Goal: Use online tool/utility: Utilize a website feature to perform a specific function

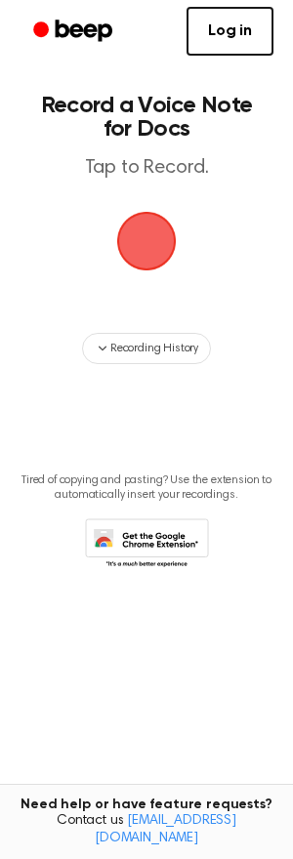
click at [131, 259] on span "button" at bounding box center [145, 240] width 75 height 75
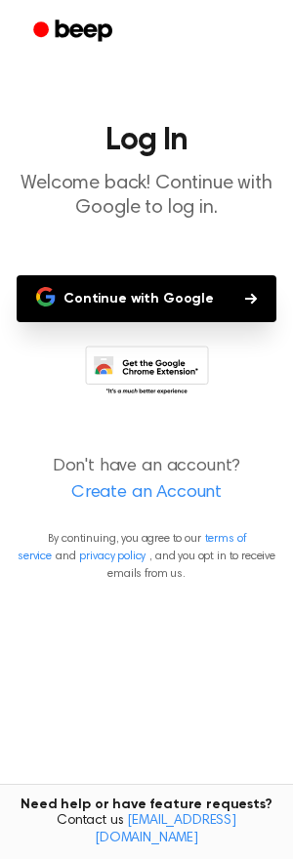
click at [117, 302] on button "Continue with Google" at bounding box center [147, 298] width 260 height 47
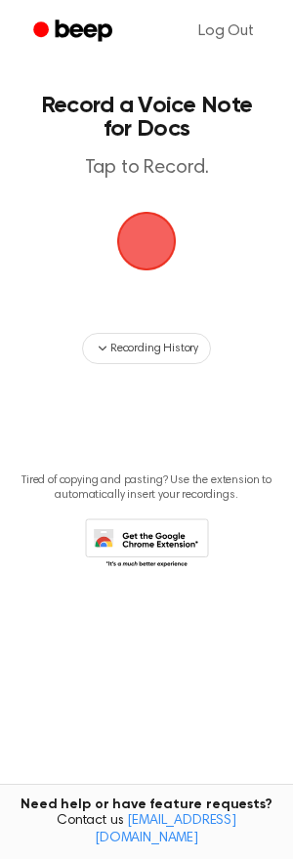
click at [130, 169] on p "Tap to Record." at bounding box center [146, 168] width 223 height 24
click at [142, 224] on span "button" at bounding box center [146, 241] width 70 height 70
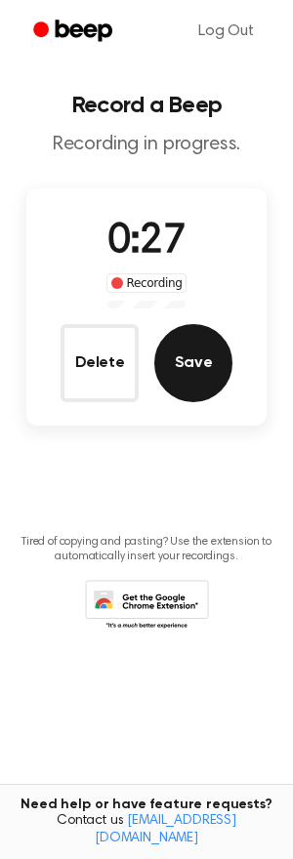
click at [194, 368] on button "Save" at bounding box center [193, 363] width 78 height 78
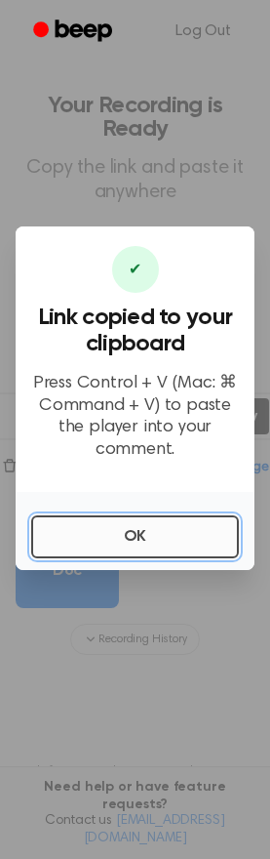
click at [134, 536] on button "OK" at bounding box center [135, 537] width 208 height 43
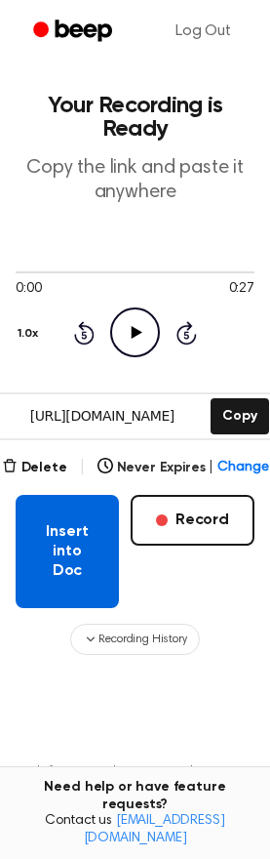
click at [58, 539] on button "Insert into Doc" at bounding box center [67, 551] width 103 height 113
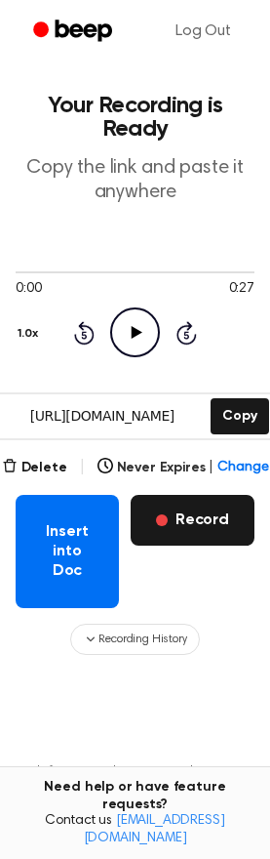
click at [192, 523] on button "Record" at bounding box center [193, 520] width 124 height 51
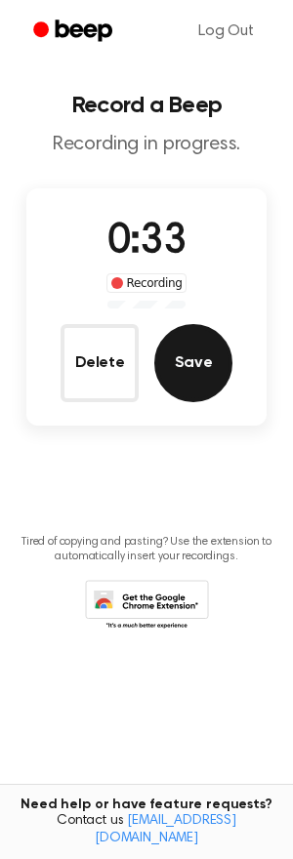
click at [204, 371] on button "Save" at bounding box center [193, 363] width 78 height 78
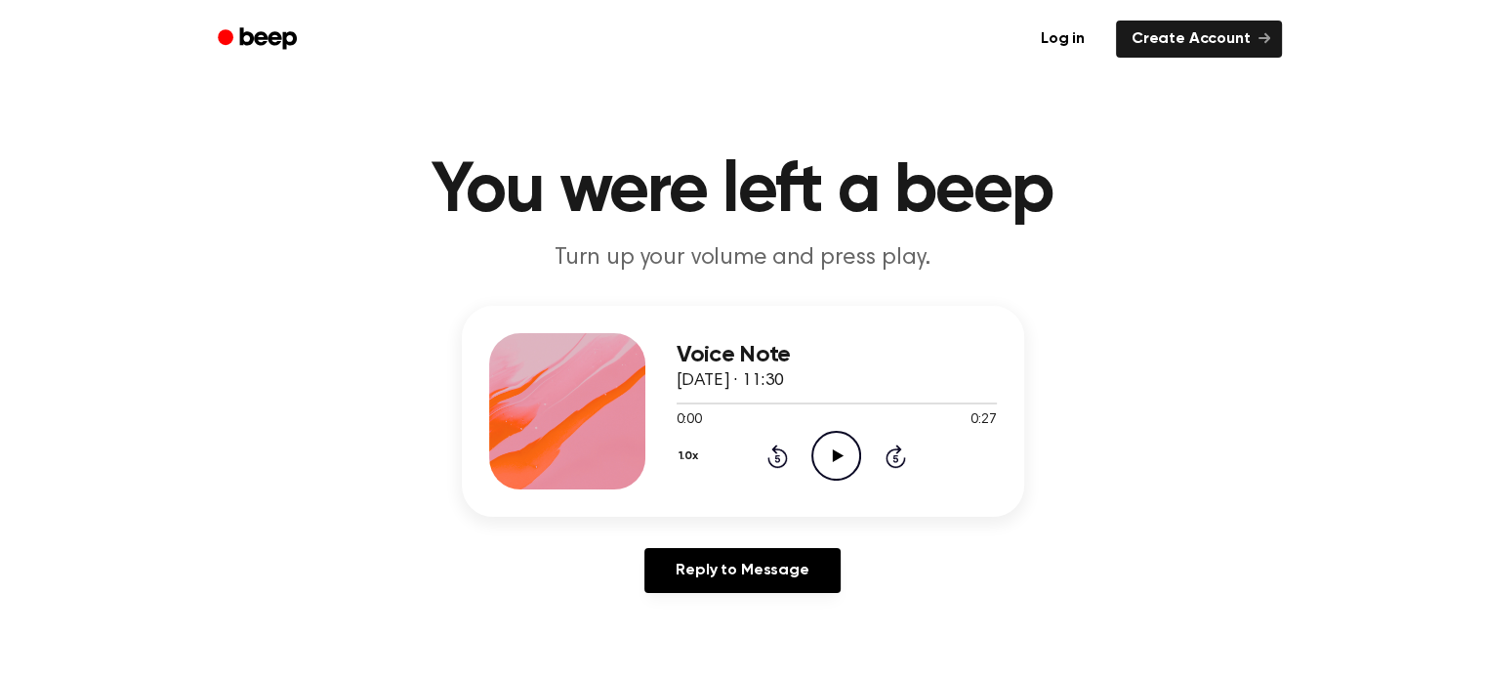
click at [854, 452] on icon "Play Audio" at bounding box center [836, 456] width 50 height 50
click at [838, 463] on icon "Play Audio" at bounding box center [836, 456] width 50 height 50
click at [837, 463] on icon "Pause Audio" at bounding box center [836, 456] width 50 height 50
